Goal: Task Accomplishment & Management: Use online tool/utility

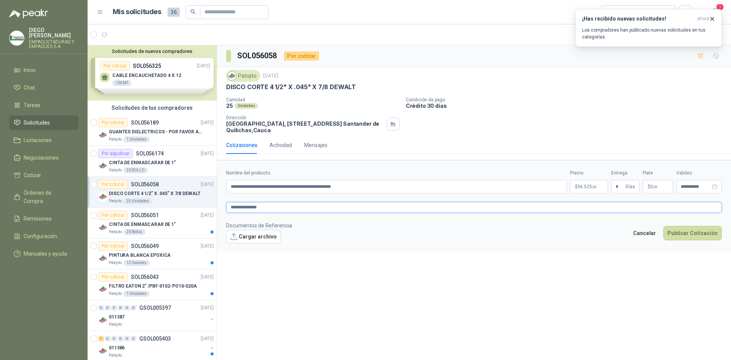
click at [543, 204] on textarea "**********" at bounding box center [474, 207] width 496 height 11
click at [585, 185] on span "56.525 ,00" at bounding box center [586, 186] width 19 height 5
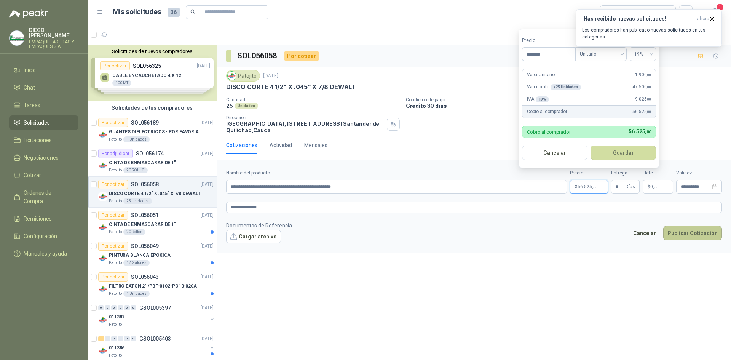
click at [700, 237] on button "Publicar Cotización" at bounding box center [692, 233] width 59 height 14
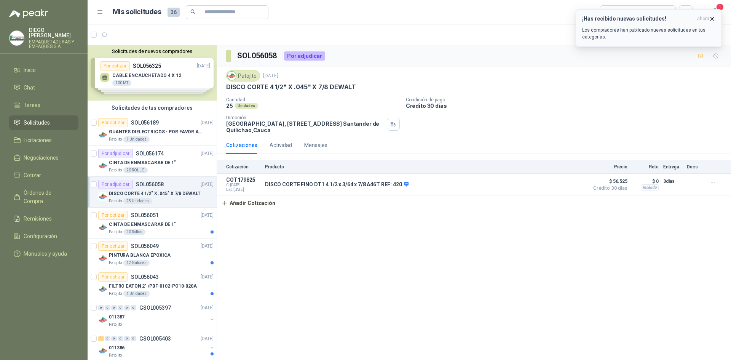
click at [615, 33] on p "Los compradores han publicado nuevas solicitudes en tus categorías." at bounding box center [648, 34] width 133 height 14
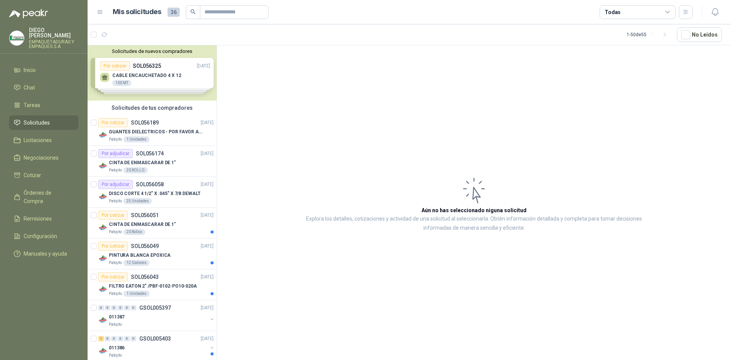
drag, startPoint x: 491, startPoint y: 195, endPoint x: 485, endPoint y: 192, distance: 6.1
click at [490, 195] on article "Aún no has seleccionado niguna solicitud Explora los detalles, cotizaciones y a…" at bounding box center [474, 203] width 514 height 317
click at [484, 199] on icon at bounding box center [474, 190] width 30 height 31
click at [477, 197] on icon at bounding box center [474, 190] width 30 height 31
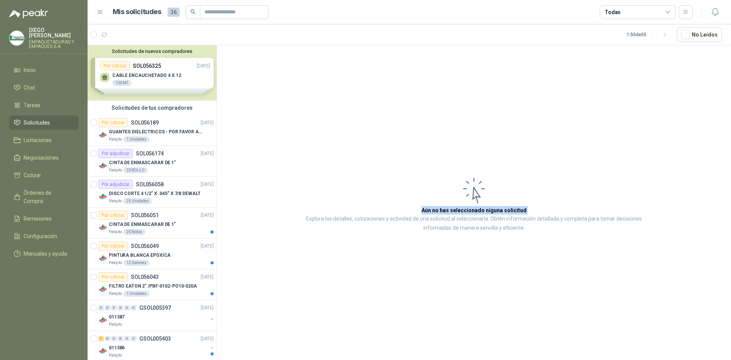
click at [477, 197] on icon at bounding box center [474, 190] width 30 height 31
click at [414, 231] on p "Explora los detalles, cotizaciones y actividad de una solicitud al seleccionarl…" at bounding box center [474, 223] width 362 height 18
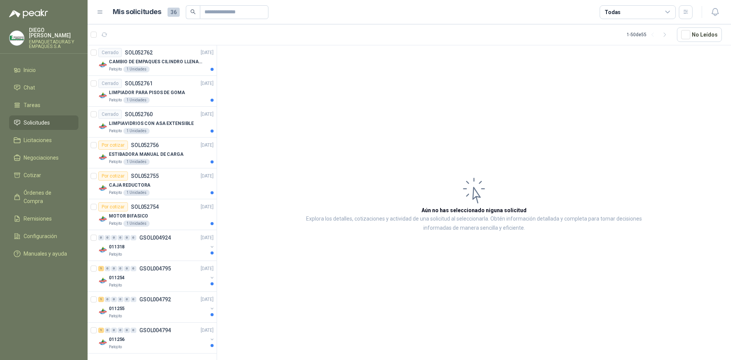
scroll to position [1305, 0]
click at [130, 209] on div "Por cotizar SOL052754" at bounding box center [128, 205] width 61 height 9
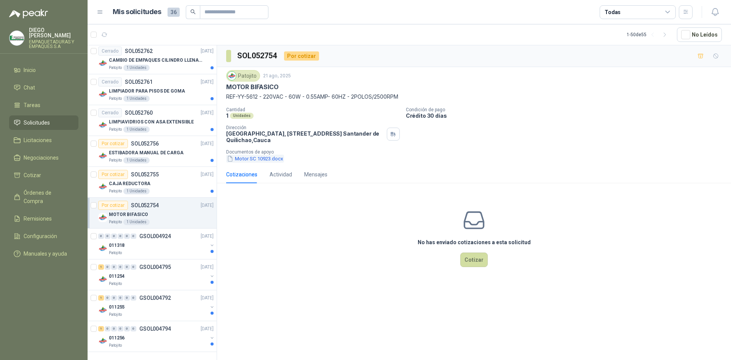
click at [271, 162] on button "Motor SC 10923.docx" at bounding box center [255, 159] width 58 height 8
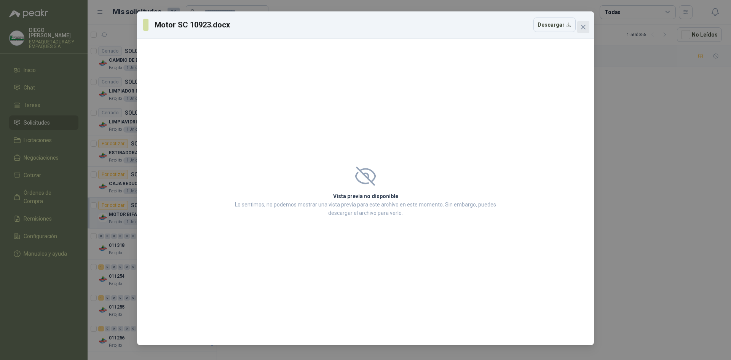
click at [580, 30] on button "Close" at bounding box center [583, 27] width 12 height 12
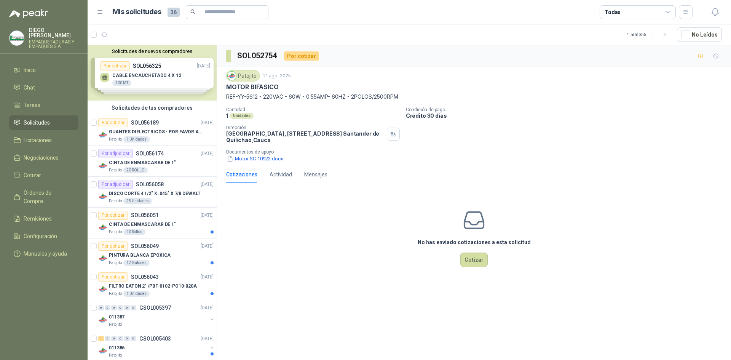
click at [162, 80] on div "Solicitudes de nuevos compradores Por cotizar SOL056325 [DATE] CABLE ENCAUCHETA…" at bounding box center [152, 72] width 129 height 55
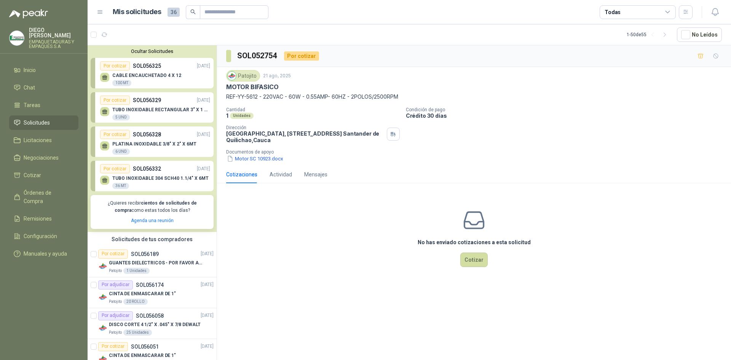
click at [174, 54] on div "Ocultar Solicitudes Por cotizar SOL056325 [DATE] CABLE ENCAUCHETADO 4 X 12 100 …" at bounding box center [152, 138] width 129 height 186
click at [162, 50] on button "Ocultar Solicitudes" at bounding box center [152, 51] width 123 height 6
